Goal: Answer question/provide support

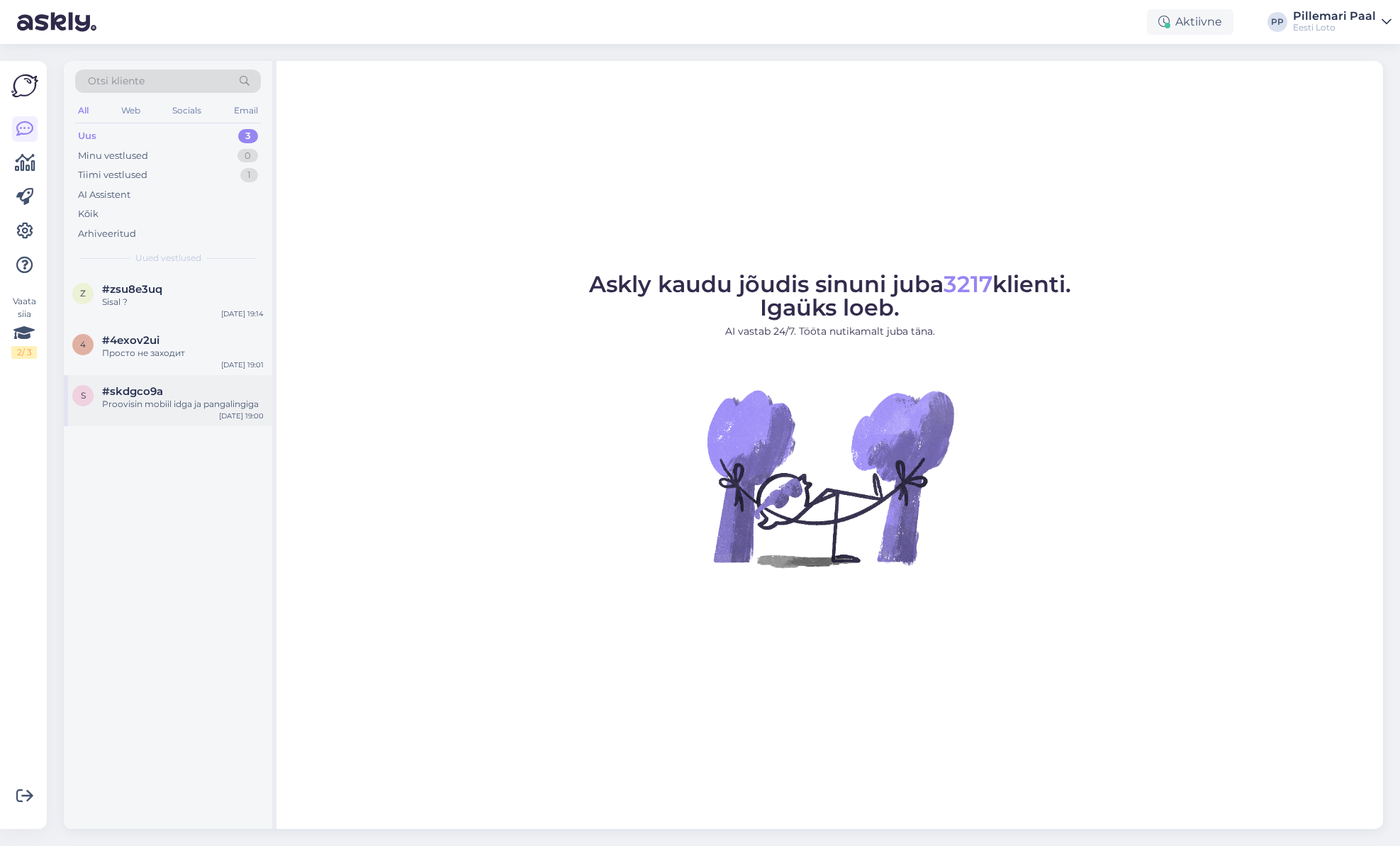
click at [176, 407] on div "Proovisin mobiil idga ja pangalingiga" at bounding box center [183, 404] width 162 height 13
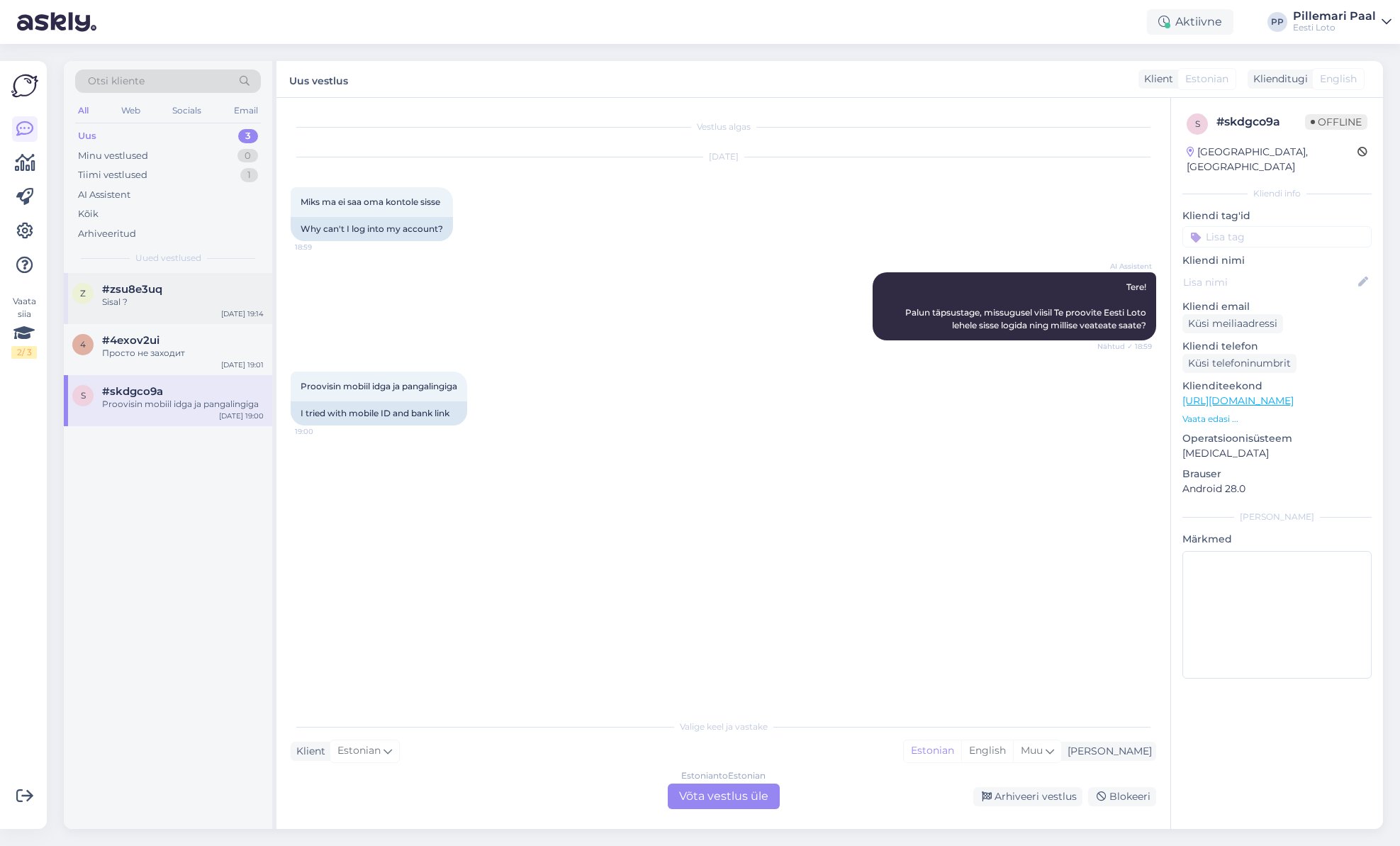
click at [156, 312] on div "z #zsu8e3uq Sisal ? [DATE] 19:14" at bounding box center [168, 299] width 208 height 51
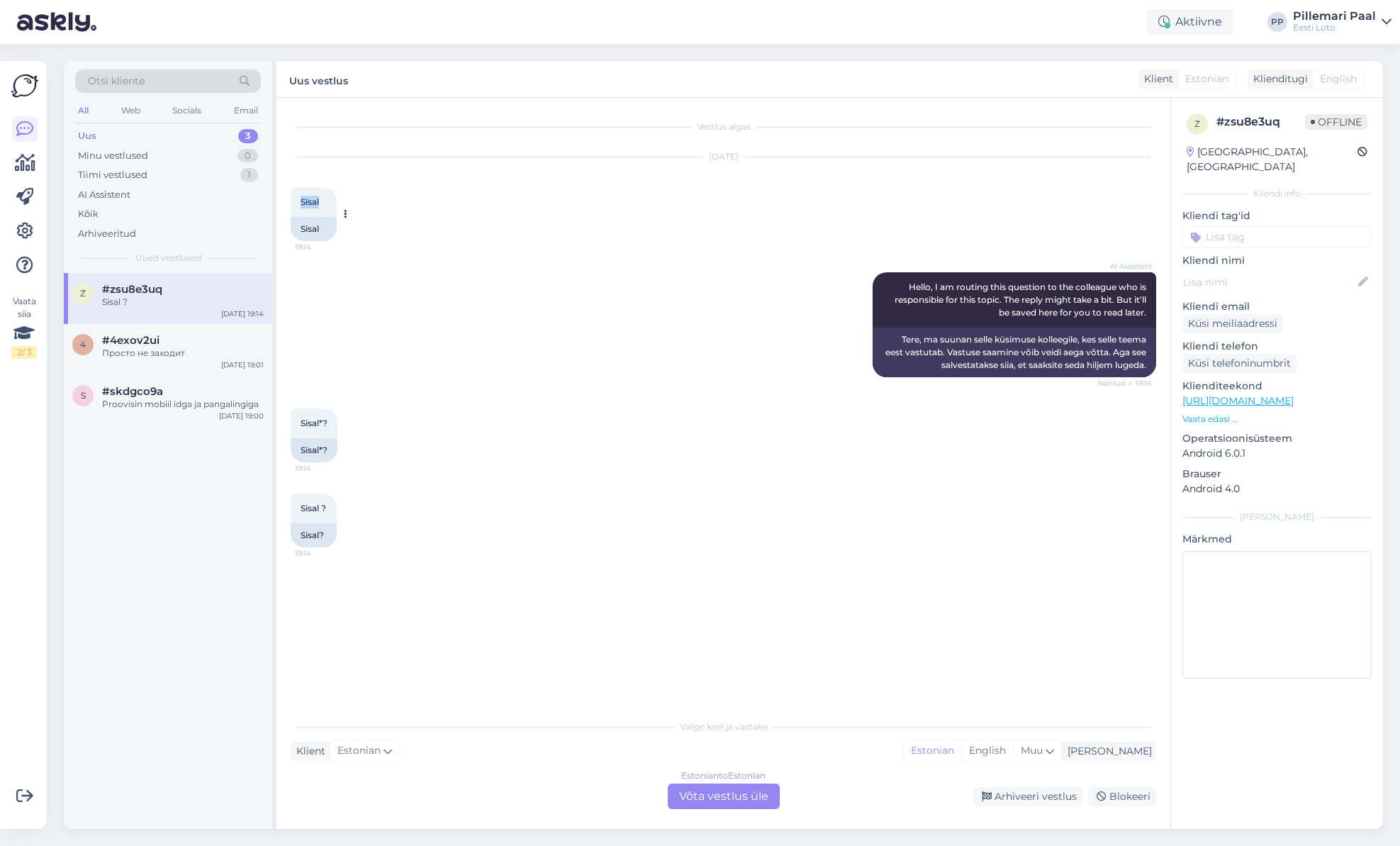
drag, startPoint x: 324, startPoint y: 202, endPoint x: 294, endPoint y: 201, distance: 30.0
click at [294, 201] on div "[DEMOGRAPHIC_DATA]:14" at bounding box center [313, 202] width 46 height 30
copy span "Sisal"
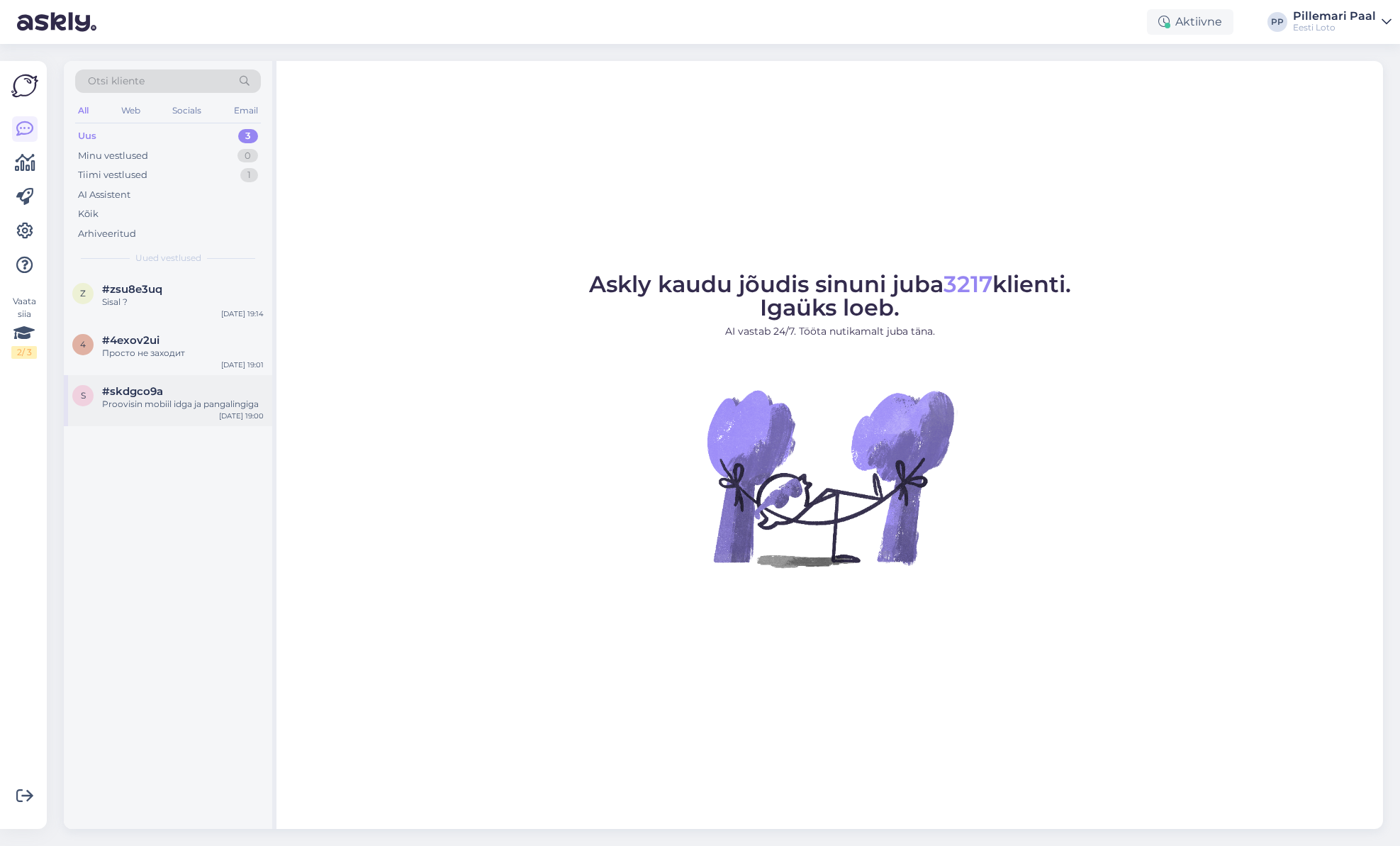
click at [148, 403] on div "Proovisin mobiil idga ja pangalingiga" at bounding box center [183, 404] width 162 height 13
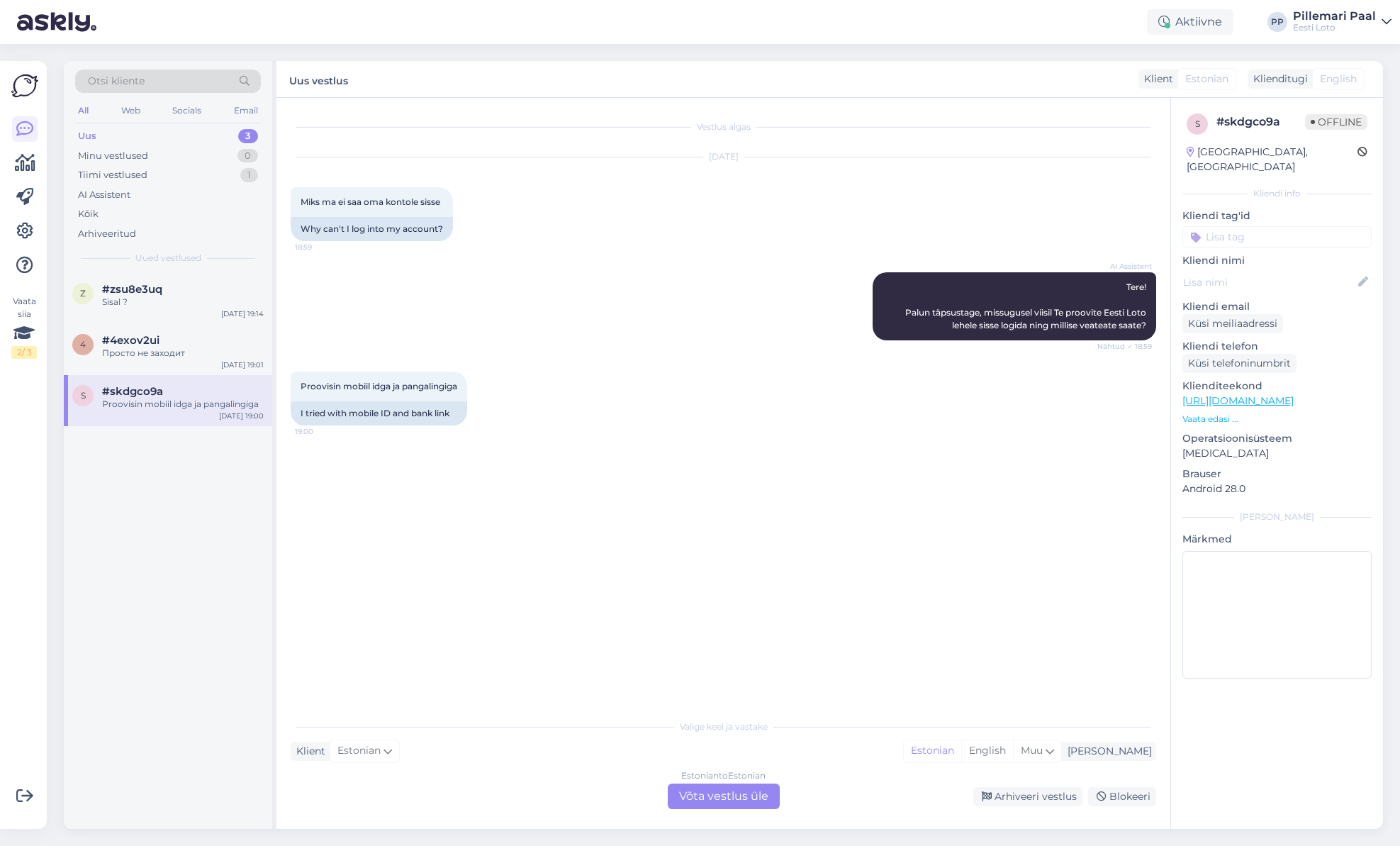
click at [724, 796] on div "Estonian to Estonian Võta vestlus üle" at bounding box center [724, 797] width 112 height 26
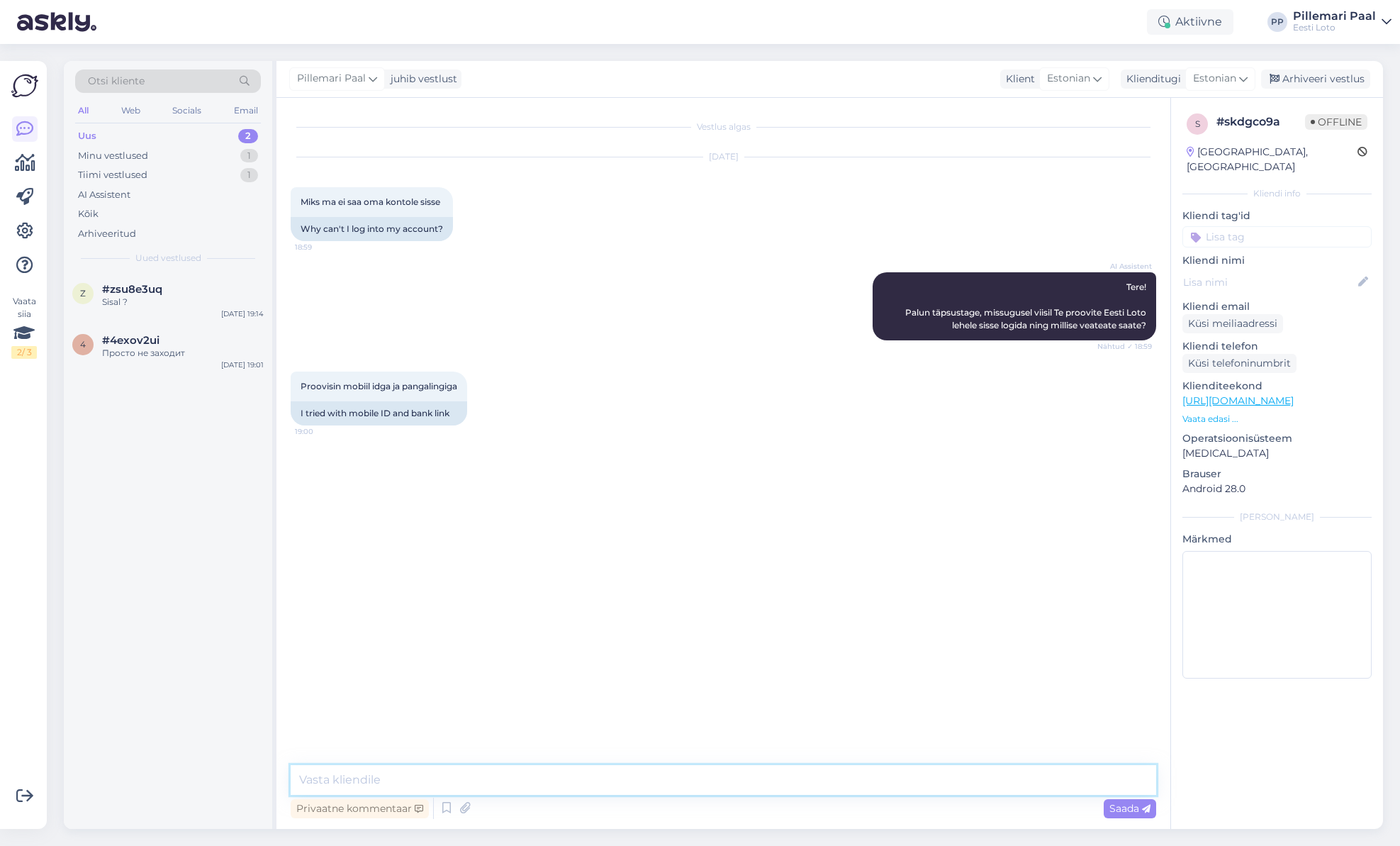
click at [557, 770] on textarea at bounding box center [723, 780] width 866 height 30
paste textarea "Soovitame kustutada veebilehitseja vahemälu ja kasutada võimaluse korral erinev…"
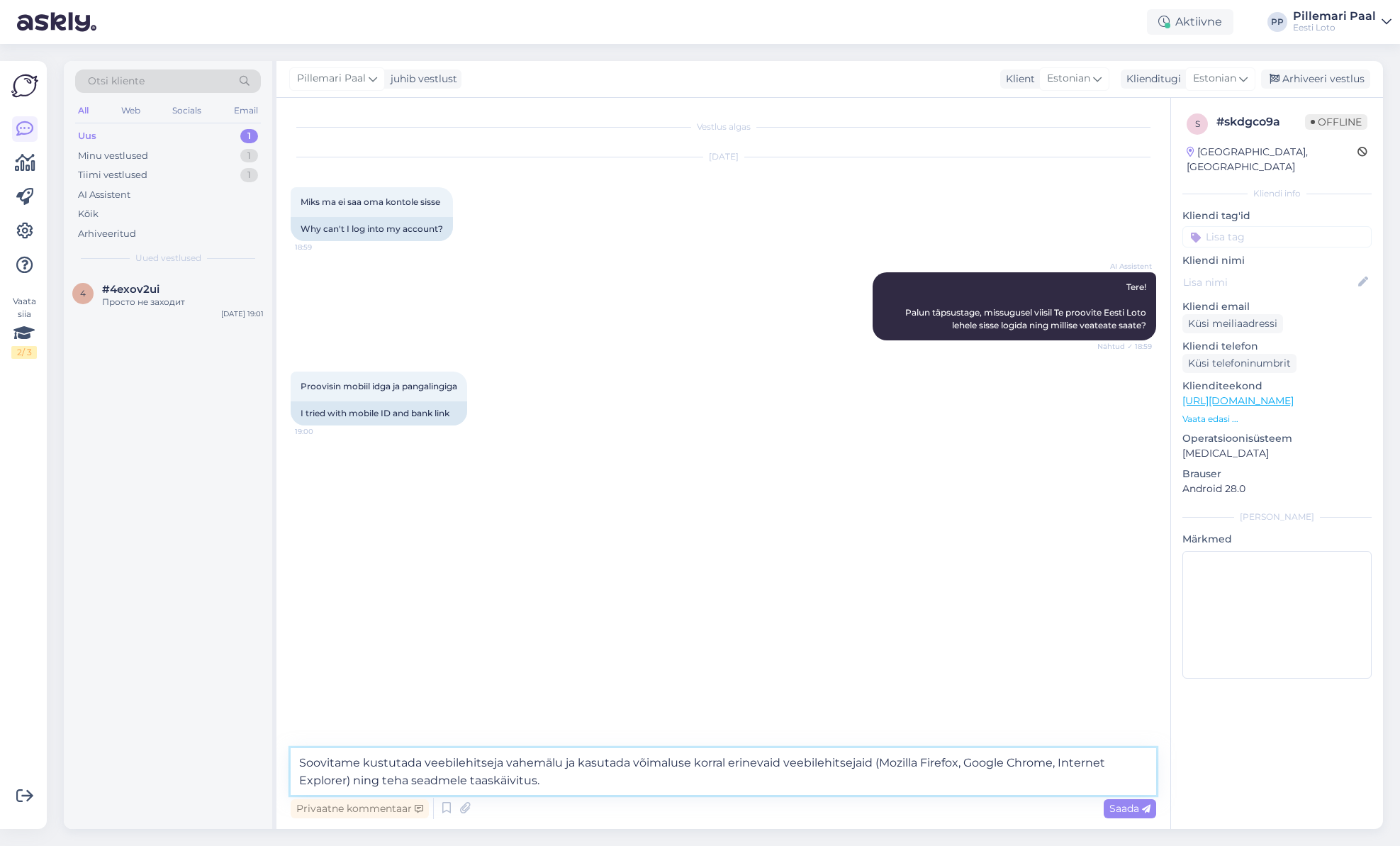
click at [570, 785] on textarea "Soovitame kustutada veebilehitseja vahemälu ja kasutada võimaluse korral erinev…" at bounding box center [723, 772] width 866 height 47
type textarea "Soovitame kustutada veebilehitseja vahemälu ja kasutada võimaluse korral erinev…"
click at [915, 786] on textarea "Soovitame kustutada veebilehitseja vahemälu ja kasutada võimaluse korral erinev…" at bounding box center [723, 772] width 866 height 47
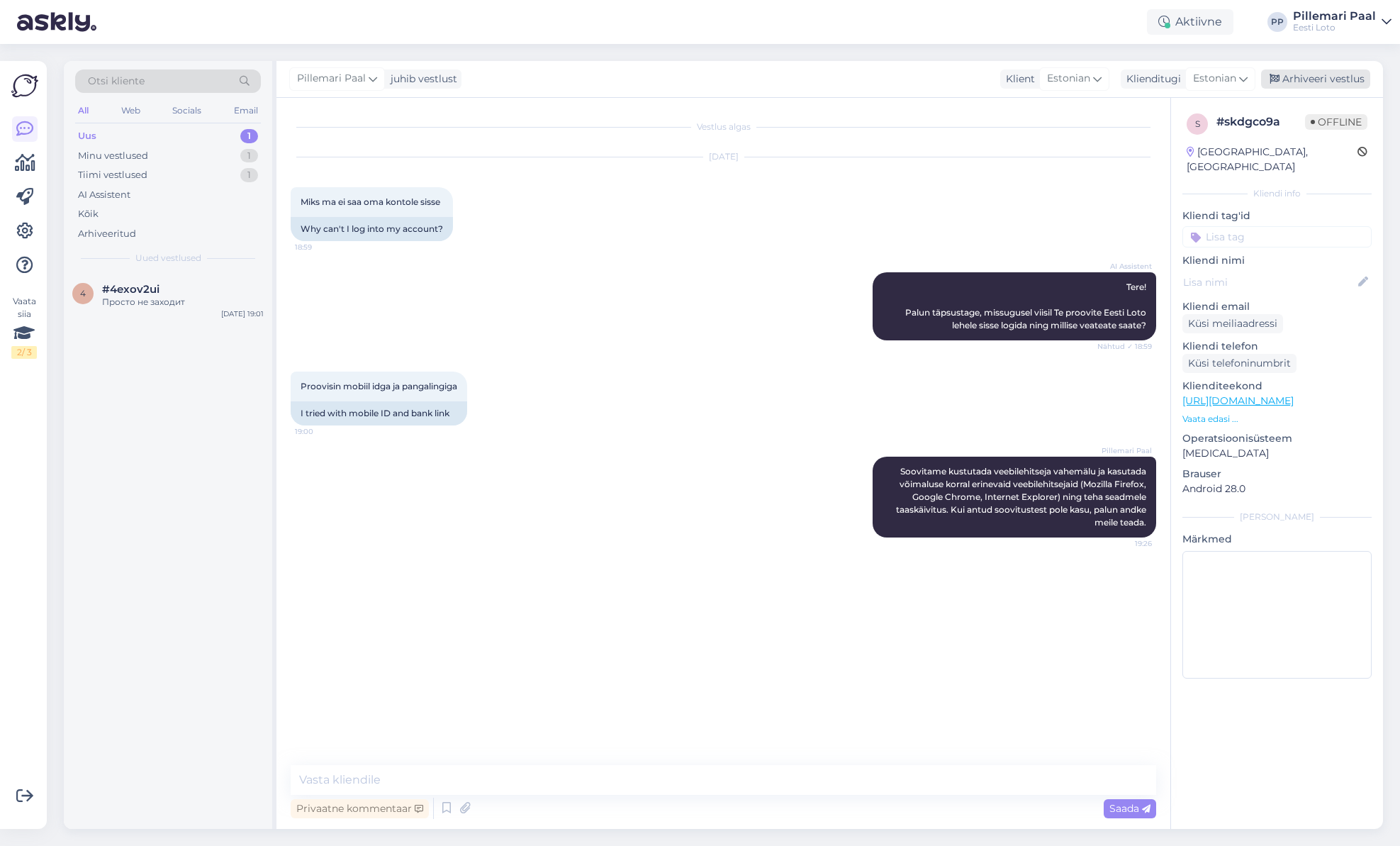
click at [1305, 76] on div "Arhiveeri vestlus" at bounding box center [1316, 79] width 109 height 19
click at [146, 309] on div "4 #4exov2ui Просто не заходит Sep 18 19:01" at bounding box center [168, 299] width 208 height 51
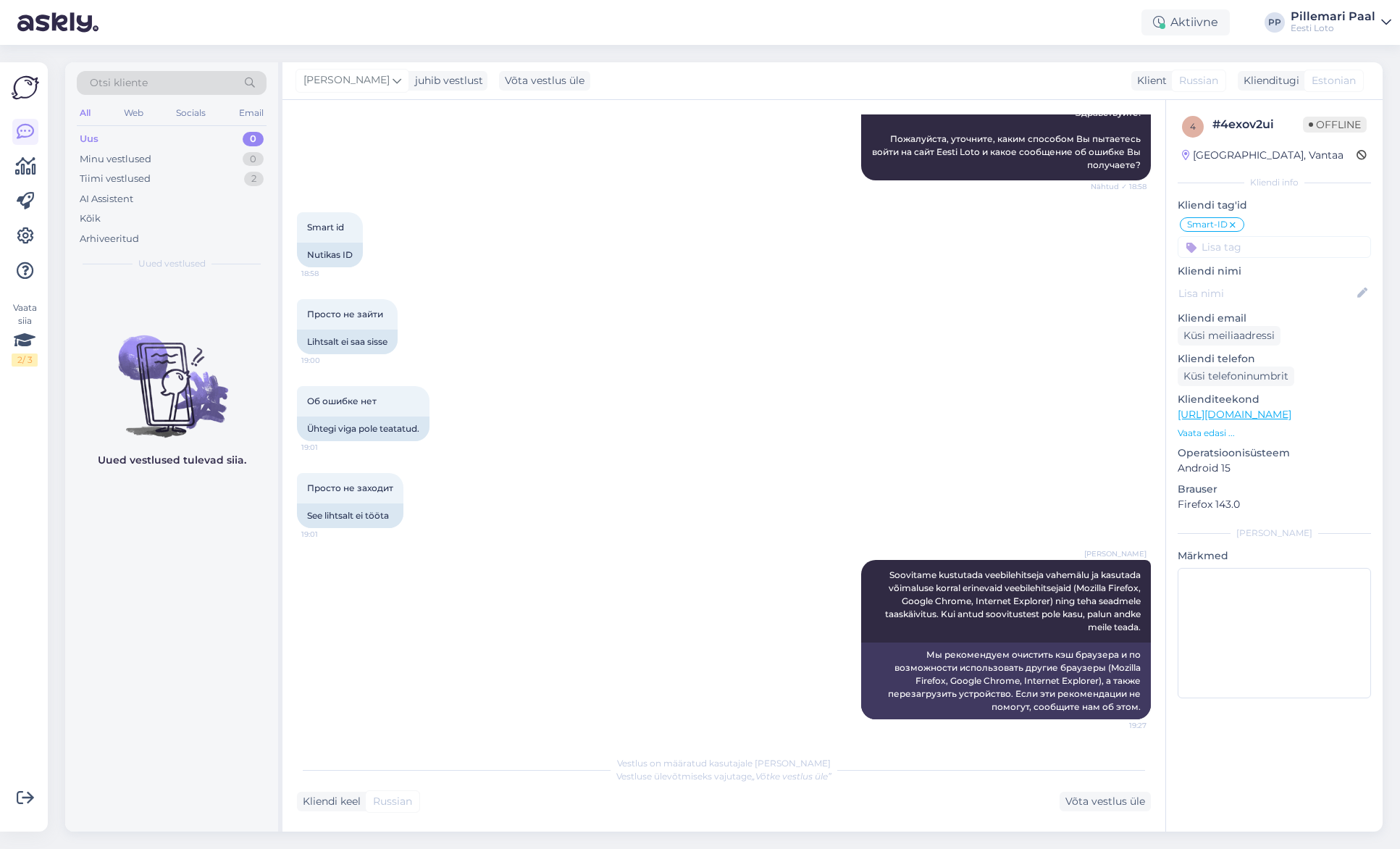
scroll to position [168, 0]
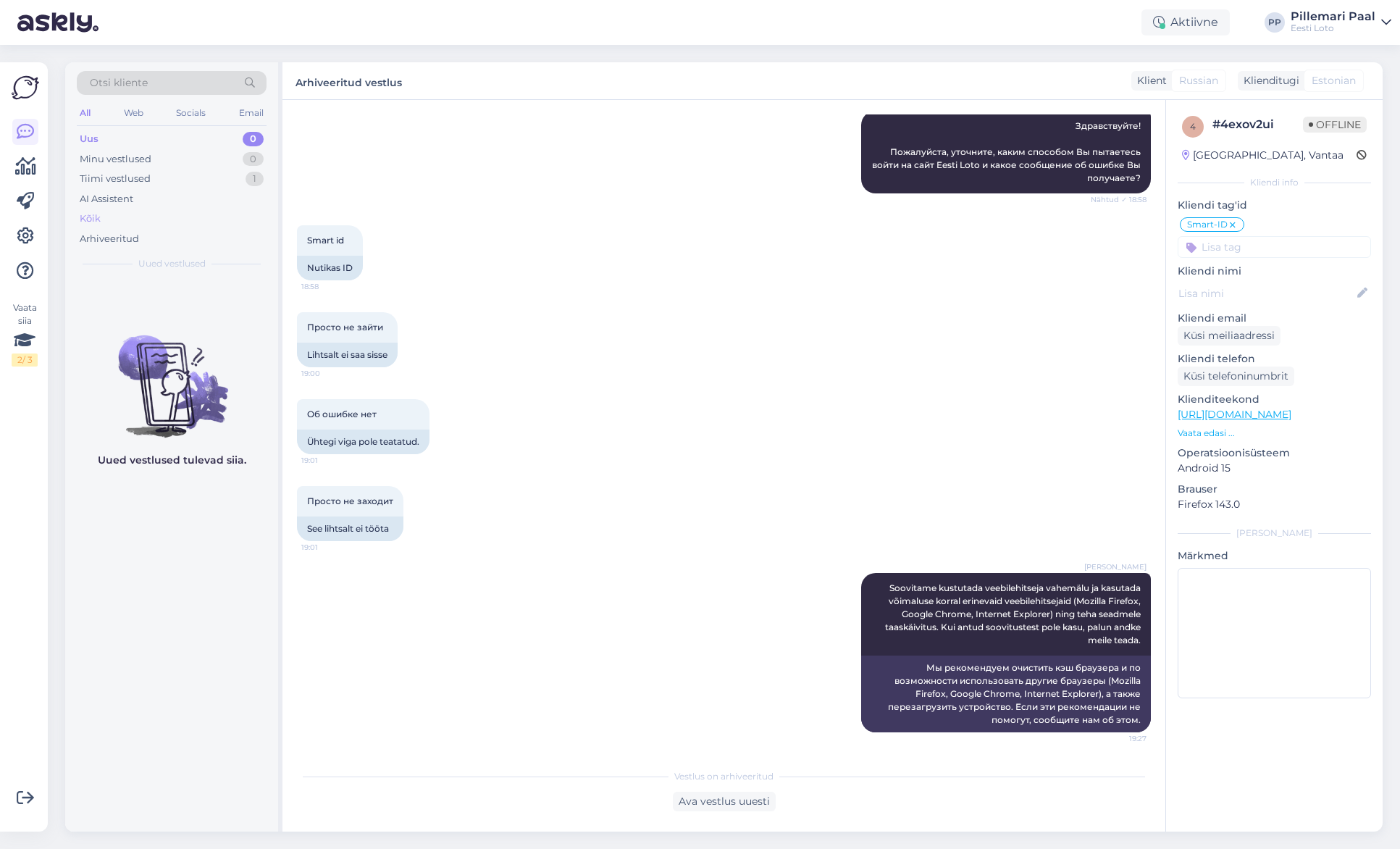
click at [115, 217] on div "Kõik" at bounding box center [171, 219] width 189 height 20
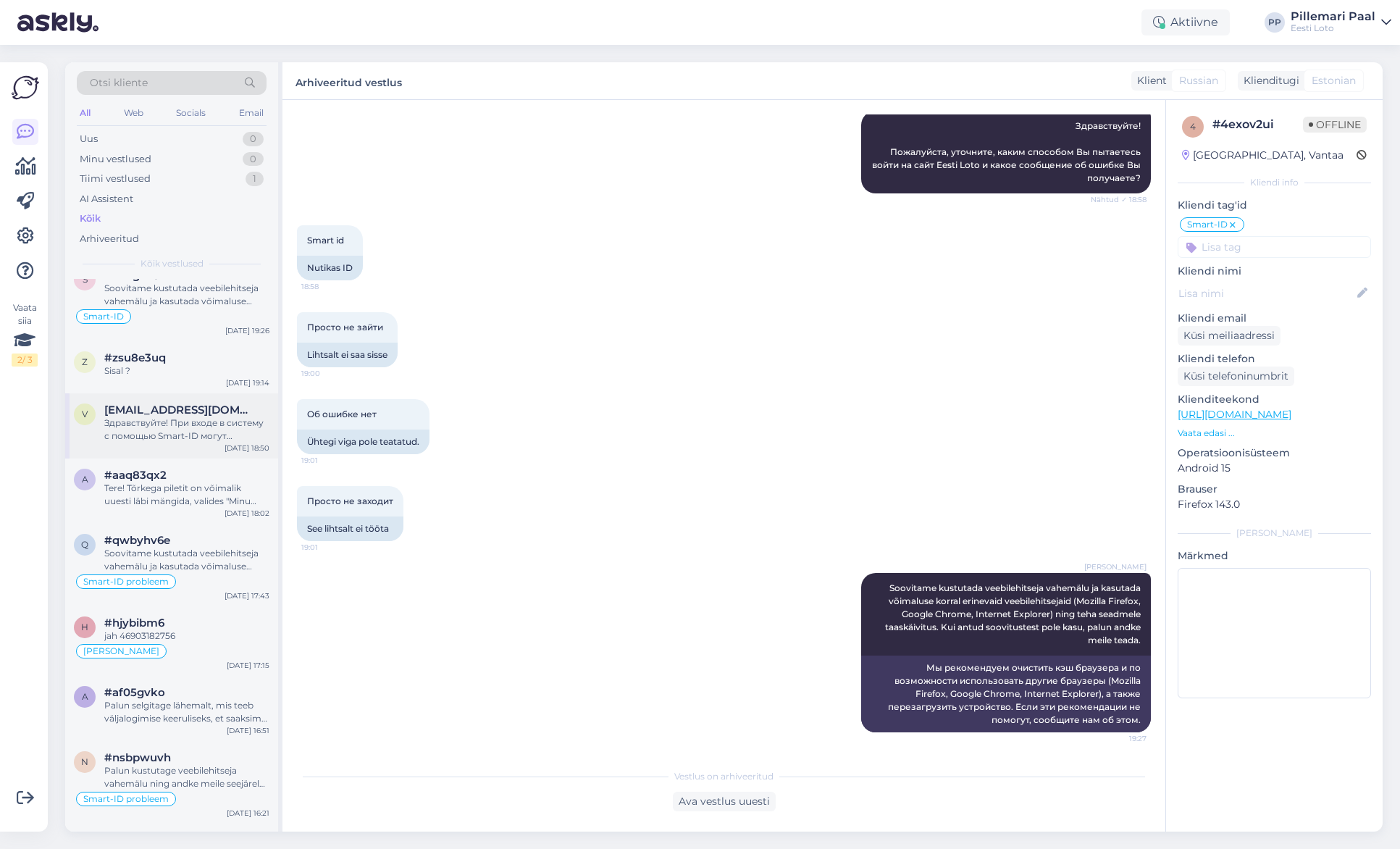
scroll to position [0, 0]
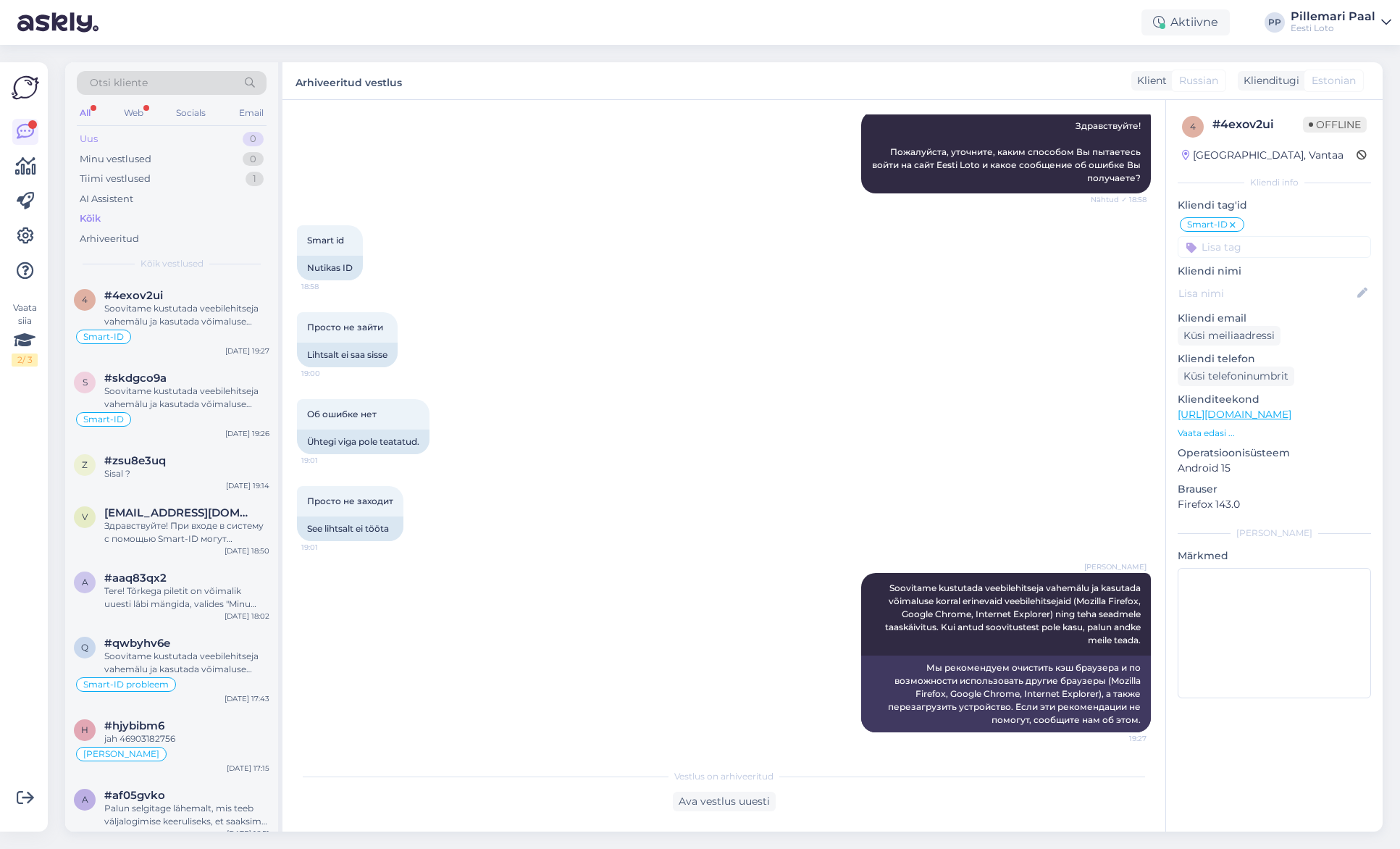
click at [105, 146] on div "Uus 0" at bounding box center [171, 139] width 189 height 20
